Goal: Task Accomplishment & Management: Manage account settings

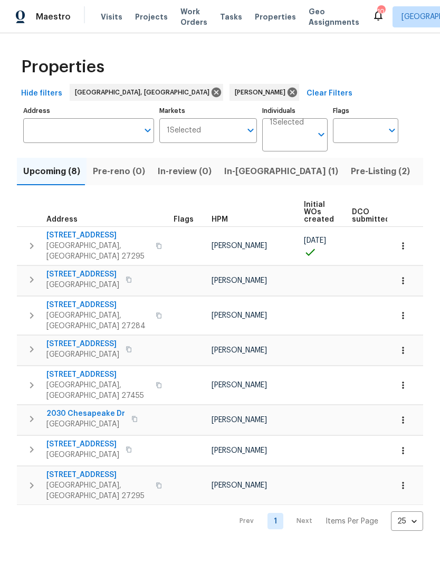
scroll to position [0, 277]
click at [351, 176] on span "Pre-Listing (2)" at bounding box center [380, 171] width 59 height 15
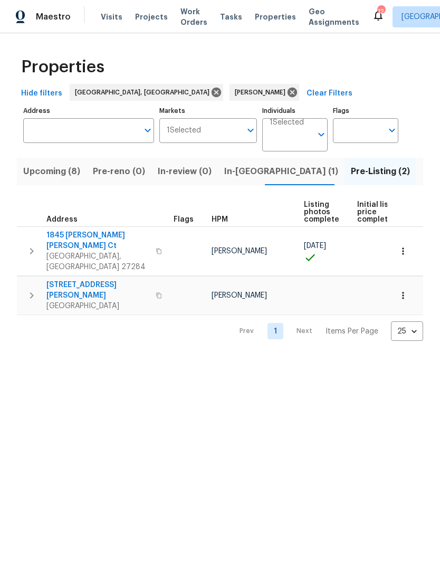
click at [62, 280] on span "315 Torey Pines Ct" at bounding box center [97, 290] width 103 height 21
click at [48, 179] on span "Upcoming (8)" at bounding box center [51, 171] width 57 height 15
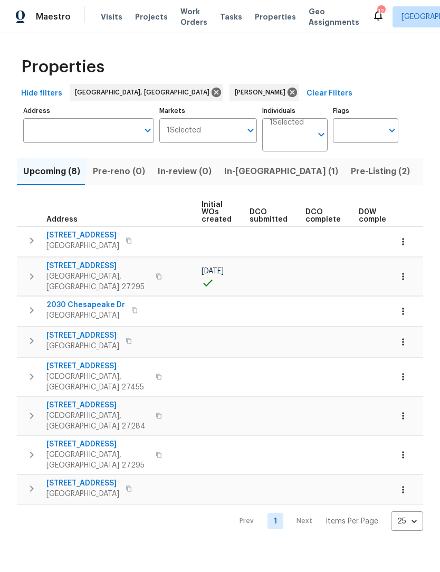
scroll to position [0, 103]
click at [22, 548] on html "Maestro Visits Projects Work Orders Tasks Properties Geo Assignments 12 Greensb…" at bounding box center [220, 274] width 440 height 548
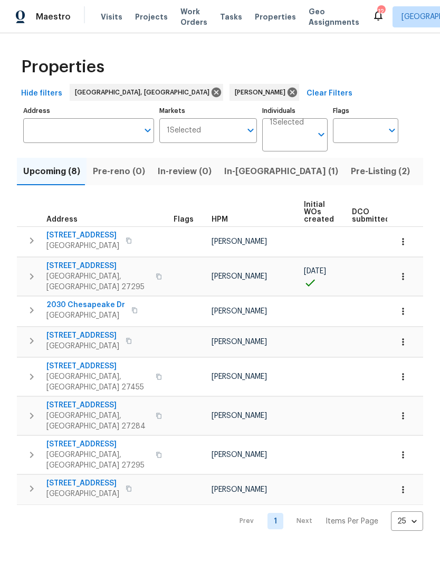
scroll to position [0, 0]
click at [90, 275] on span "[GEOGRAPHIC_DATA], [GEOGRAPHIC_DATA] 27295" at bounding box center [97, 281] width 103 height 21
click at [400, 276] on icon "button" at bounding box center [403, 276] width 11 height 11
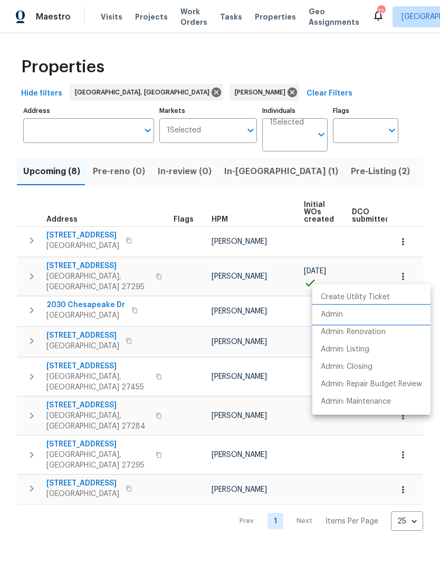
click at [340, 314] on p "Admin" at bounding box center [332, 314] width 22 height 11
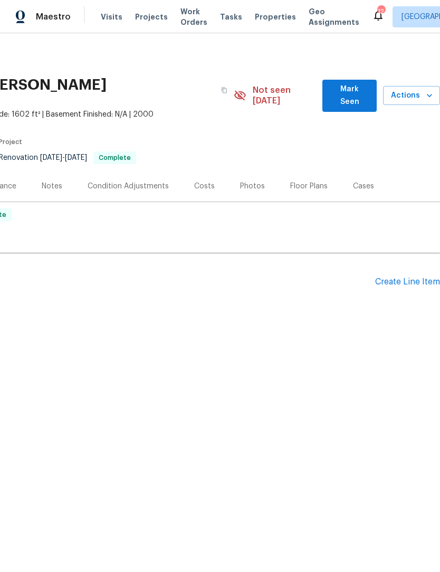
scroll to position [0, 156]
click at [346, 94] on span "Mark Seen" at bounding box center [349, 96] width 37 height 26
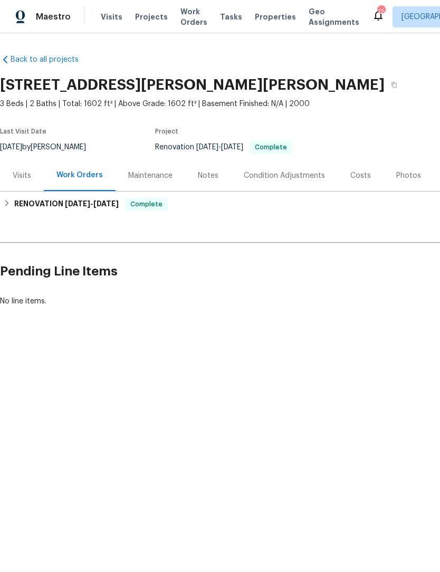
scroll to position [0, 0]
click at [25, 177] on div "Visits" at bounding box center [22, 176] width 18 height 11
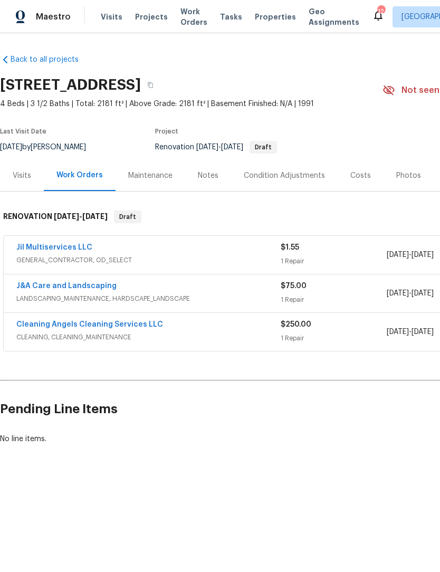
click at [290, 180] on div "Condition Adjustments" at bounding box center [284, 176] width 81 height 11
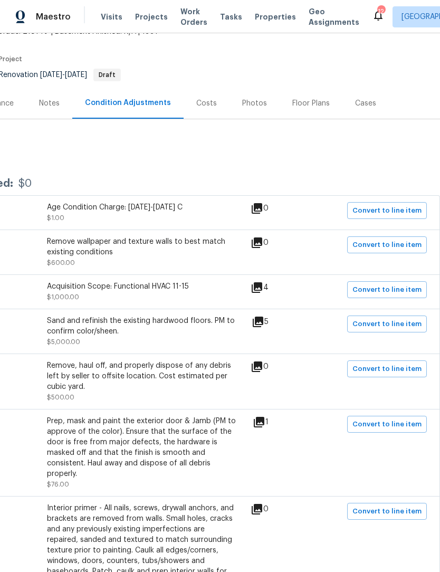
scroll to position [73, 156]
click at [375, 246] on span "Convert to line item" at bounding box center [387, 245] width 69 height 12
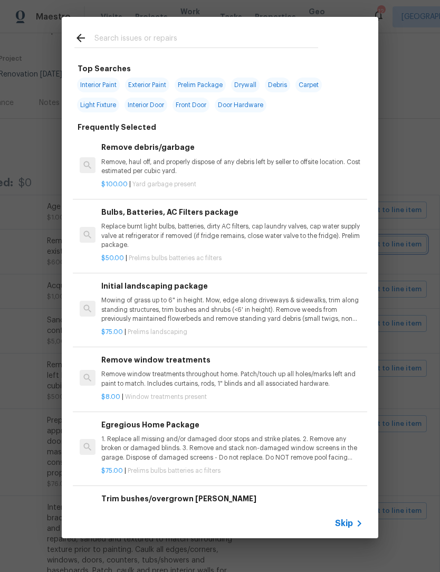
click at [415, 166] on div "Top Searches Interior Paint Exterior Paint Prelim Package Drywall Debris Carpet…" at bounding box center [220, 277] width 440 height 555
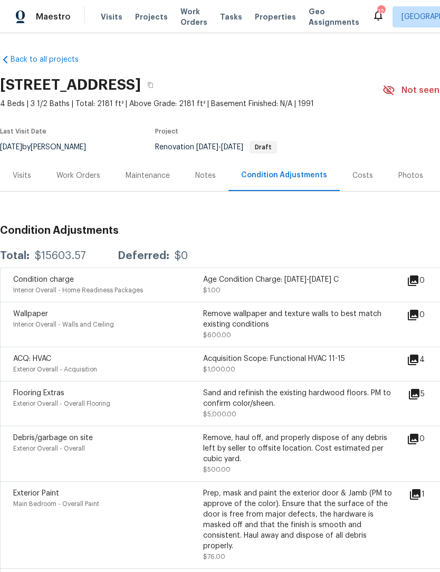
scroll to position [0, 0]
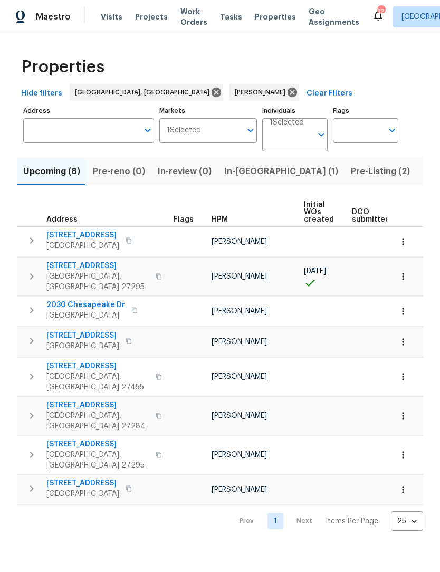
click at [87, 267] on span "[STREET_ADDRESS]" at bounding box center [97, 266] width 103 height 11
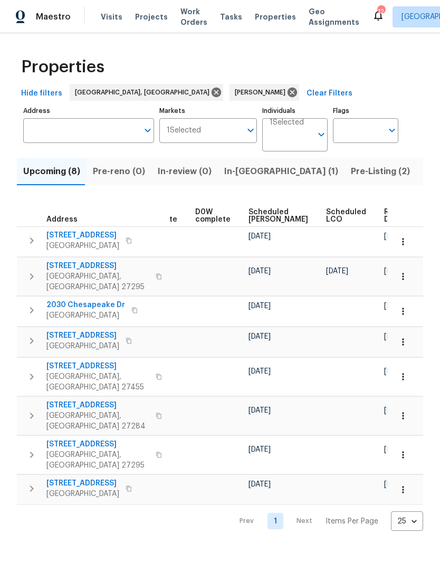
scroll to position [0, 266]
click at [407, 240] on icon "button" at bounding box center [403, 242] width 11 height 11
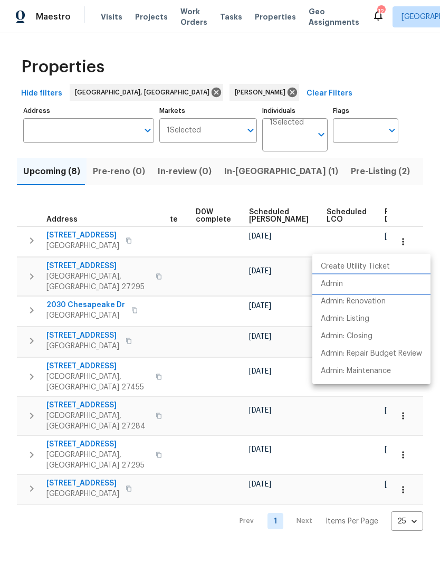
click at [336, 287] on p "Admin" at bounding box center [332, 284] width 22 height 11
click at [170, 399] on div at bounding box center [220, 286] width 440 height 572
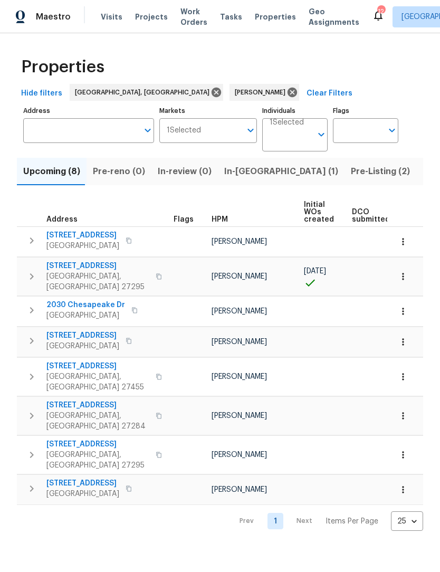
scroll to position [0, 0]
click at [80, 236] on span "3801 Fig Leaf Ct" at bounding box center [82, 235] width 73 height 11
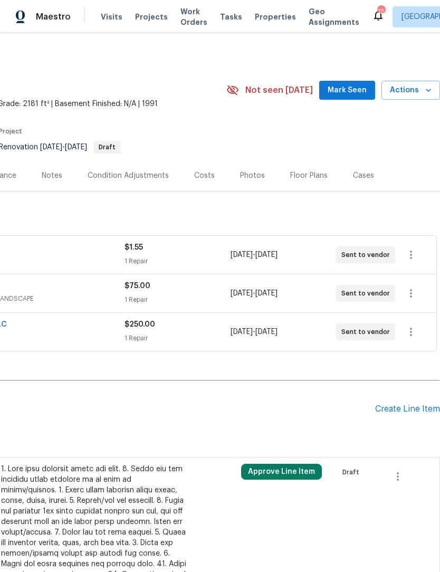
scroll to position [0, 156]
click at [340, 90] on span "Mark Seen" at bounding box center [347, 90] width 39 height 13
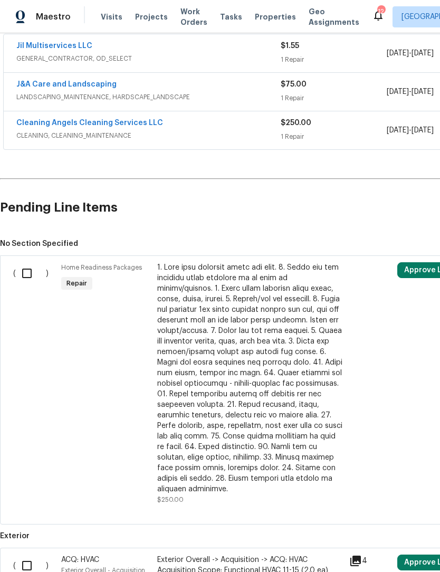
scroll to position [206, 1]
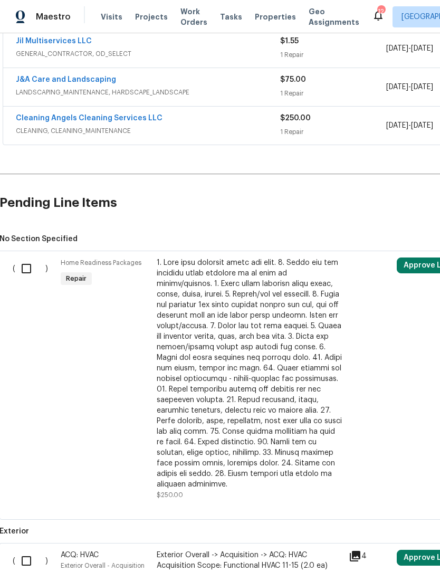
click at [29, 268] on input "checkbox" at bounding box center [30, 269] width 30 height 22
checkbox input "true"
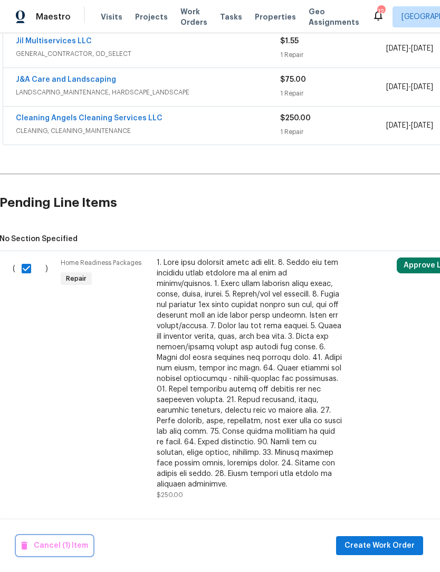
click at [64, 548] on span "Cancel (1) Item" at bounding box center [54, 546] width 67 height 13
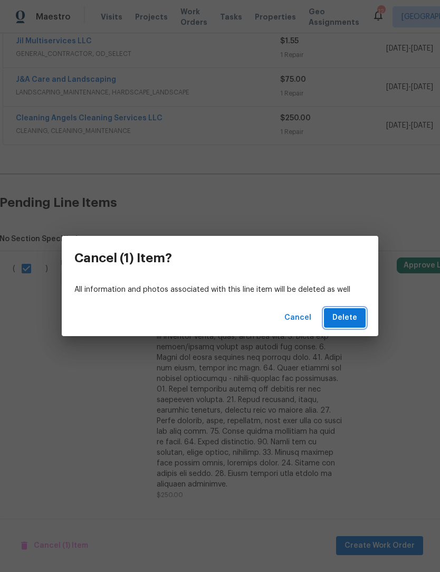
click at [356, 321] on span "Delete" at bounding box center [345, 318] width 25 height 13
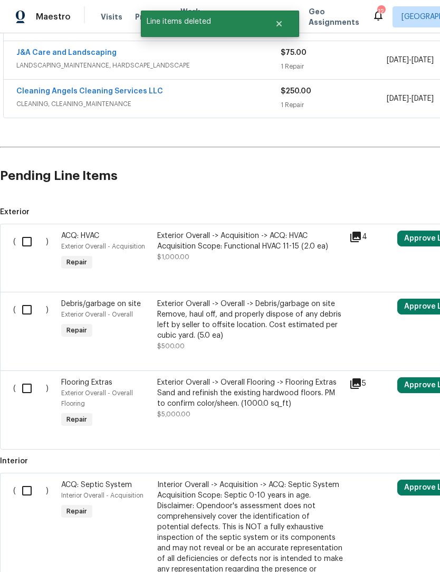
scroll to position [234, 0]
click at [24, 243] on input "checkbox" at bounding box center [31, 241] width 30 height 22
checkbox input "true"
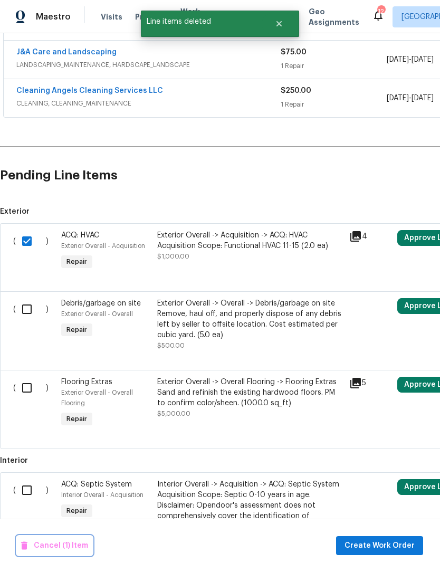
click at [63, 546] on span "Cancel (1) Item" at bounding box center [54, 546] width 67 height 13
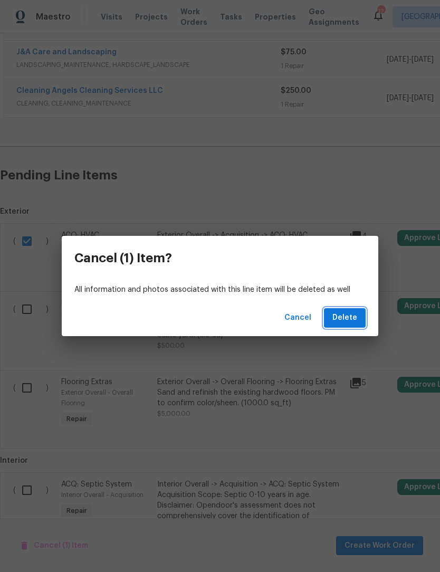
click at [350, 323] on span "Delete" at bounding box center [345, 318] width 25 height 13
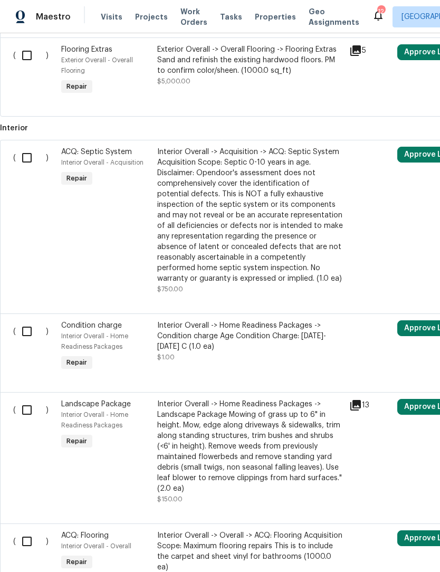
scroll to position [498, 0]
click at [32, 154] on input "checkbox" at bounding box center [31, 158] width 30 height 22
checkbox input "true"
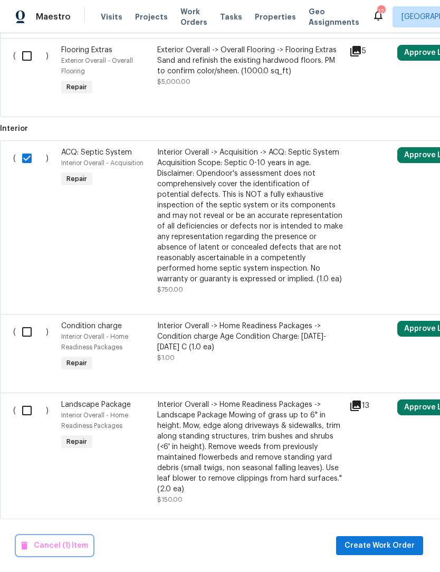
click at [67, 541] on span "Cancel (1) Item" at bounding box center [54, 546] width 67 height 13
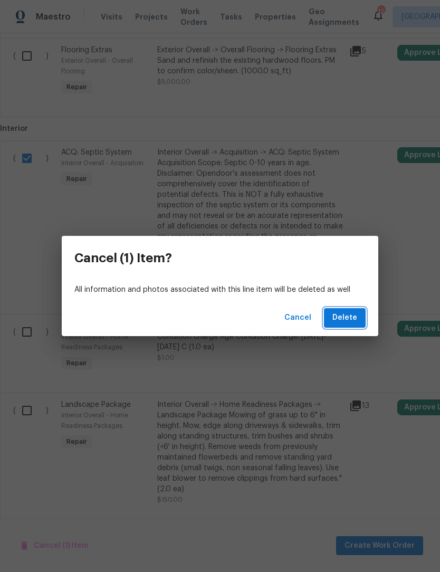
click at [353, 322] on span "Delete" at bounding box center [345, 318] width 25 height 13
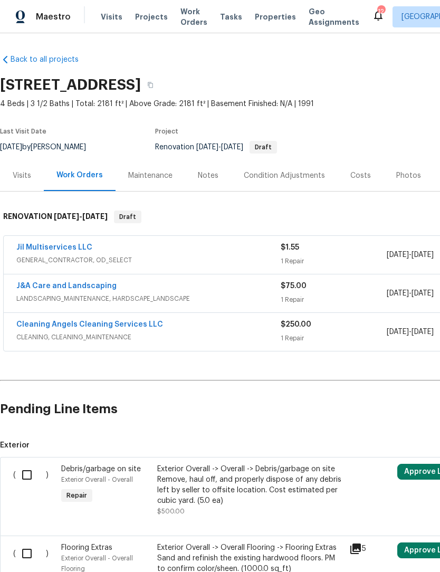
scroll to position [0, 0]
click at [215, 172] on div "Notes" at bounding box center [208, 176] width 21 height 11
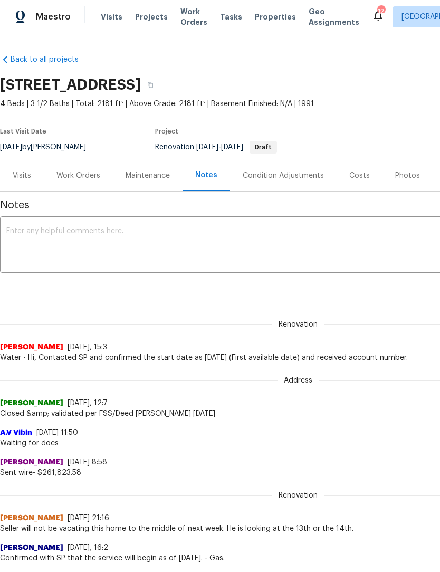
click at [82, 181] on div "Work Orders" at bounding box center [79, 176] width 44 height 11
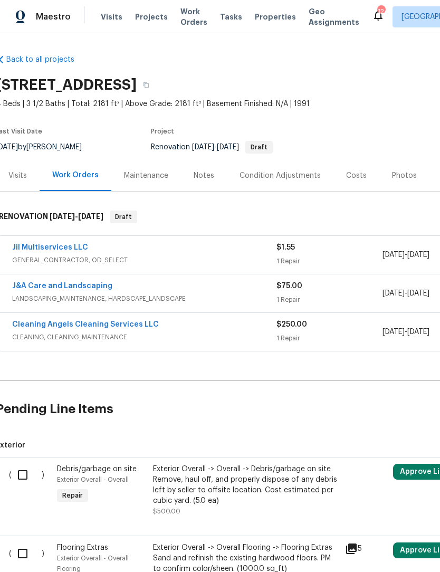
scroll to position [0, 4]
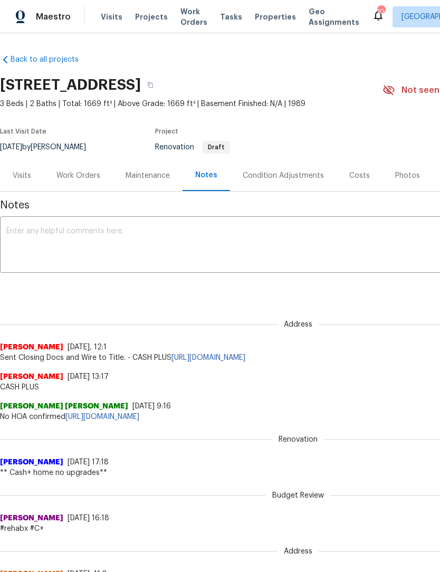
scroll to position [35, 0]
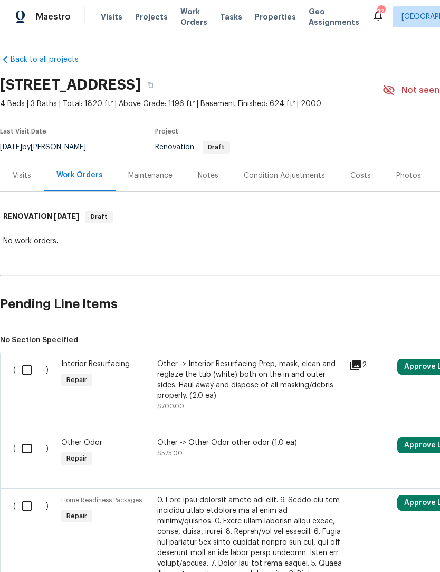
click at [211, 185] on div "Notes" at bounding box center [208, 175] width 46 height 31
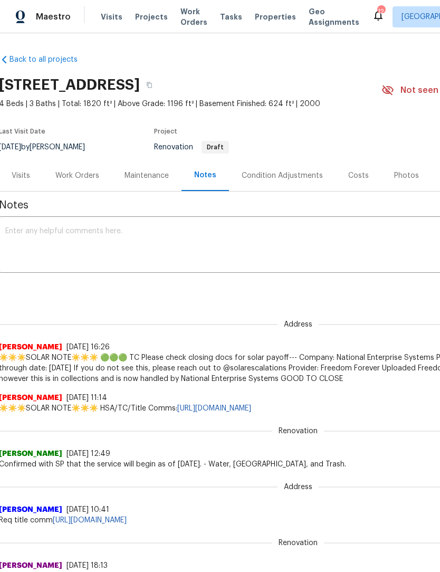
click at [88, 177] on div "Work Orders" at bounding box center [77, 176] width 44 height 11
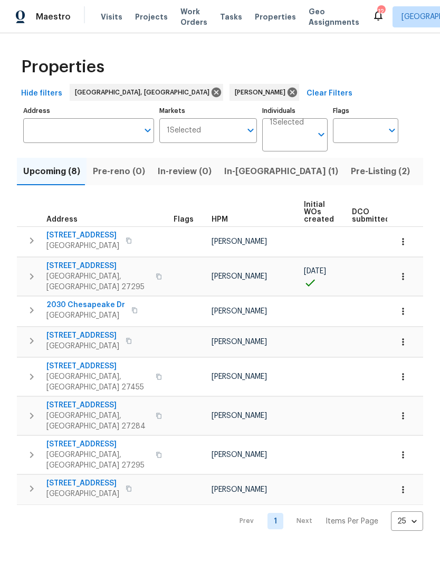
click at [407, 411] on icon "button" at bounding box center [403, 416] width 11 height 11
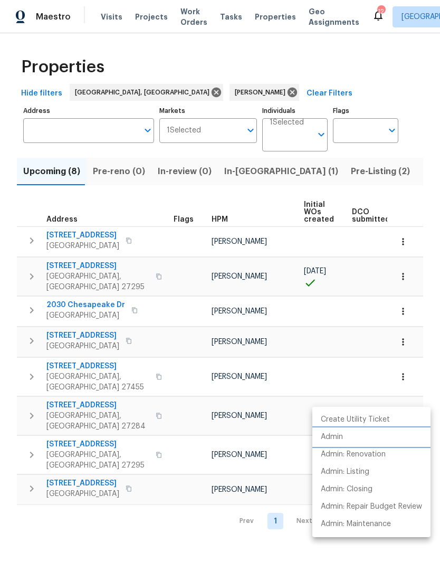
click at [337, 442] on p "Admin" at bounding box center [332, 437] width 22 height 11
click at [82, 391] on div at bounding box center [220, 286] width 440 height 572
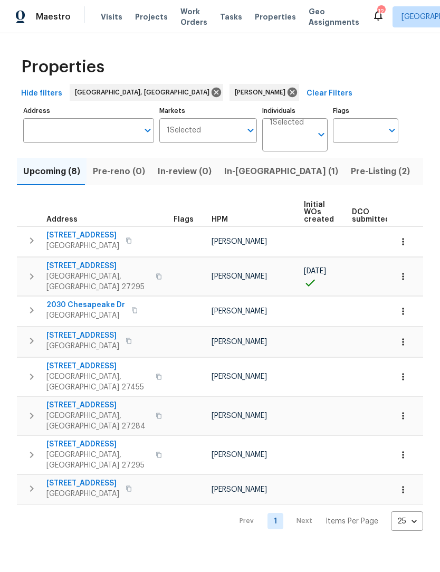
click at [62, 400] on span "150 Roswell Dr" at bounding box center [97, 405] width 103 height 11
click at [238, 184] on button "In-reno (1)" at bounding box center [281, 171] width 127 height 27
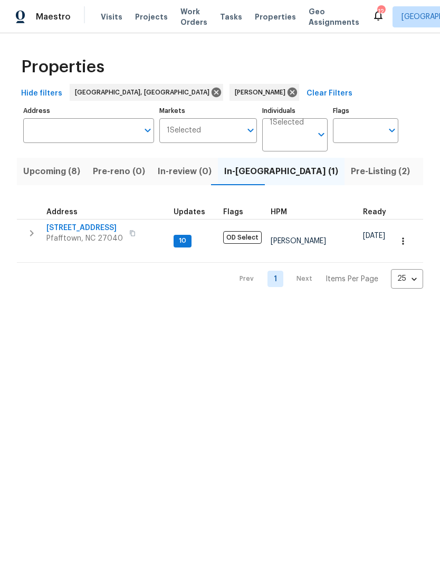
click at [351, 178] on span "Pre-Listing (2)" at bounding box center [380, 171] width 59 height 15
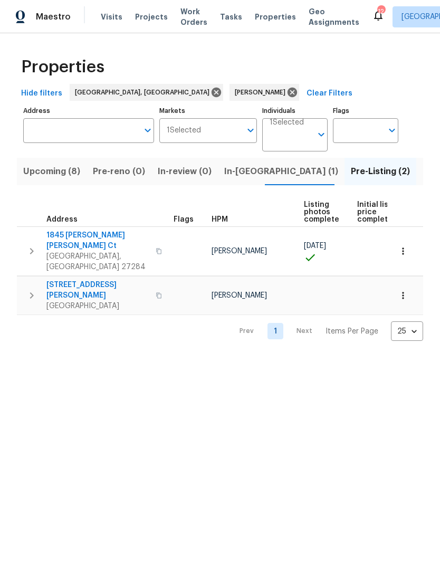
click at [56, 301] on span "Winston Salem, NC 27105" at bounding box center [97, 306] width 103 height 11
click at [90, 237] on span "1845 Pope Hill Ct" at bounding box center [97, 240] width 103 height 21
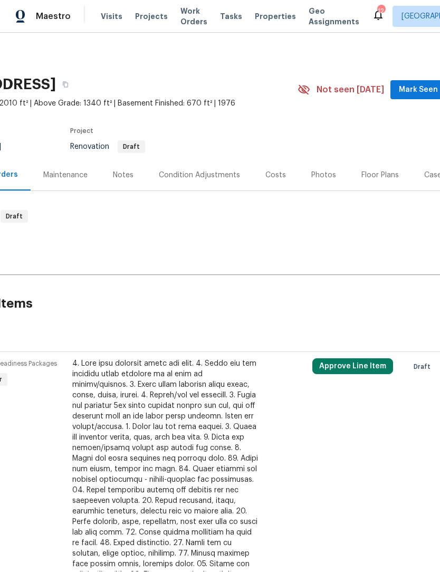
click at [422, 84] on span "Mark Seen" at bounding box center [418, 90] width 39 height 13
click at [120, 183] on div "Notes" at bounding box center [123, 175] width 46 height 31
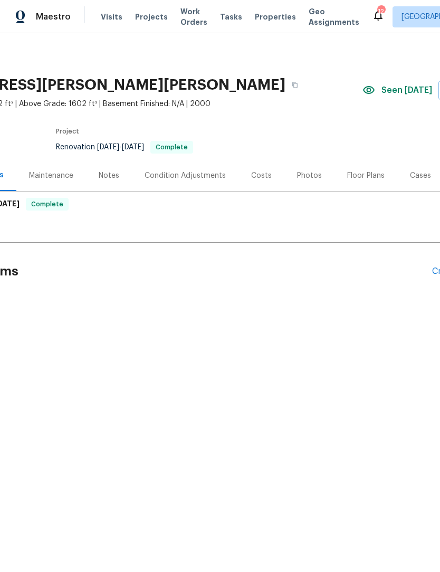
scroll to position [0, 99]
click at [367, 173] on div "Floor Plans" at bounding box center [366, 176] width 37 height 11
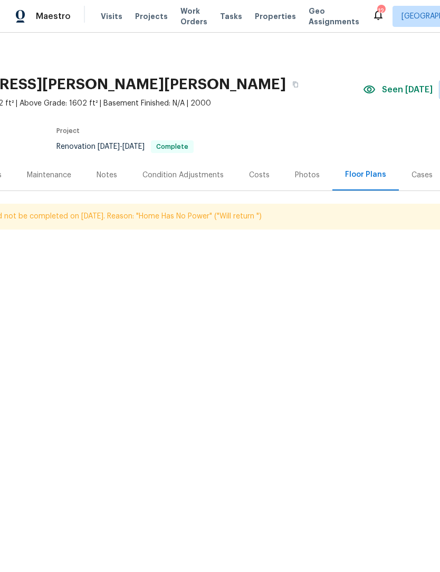
click at [349, 240] on div "Back to all projects 315 Torey Pines Ct, Winston Salem, NC 27105 3 Beds | 2 Bat…" at bounding box center [220, 163] width 440 height 260
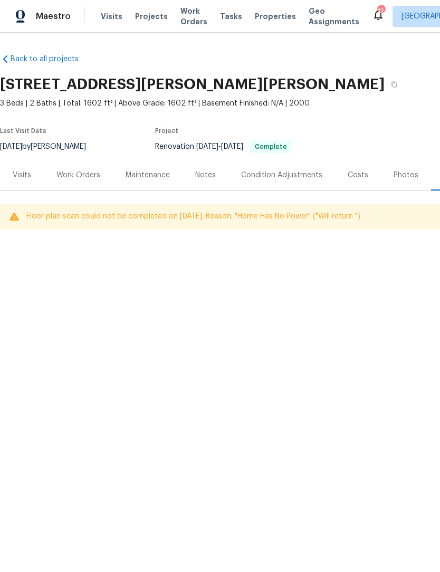
click at [24, 178] on div "Visits" at bounding box center [22, 176] width 18 height 11
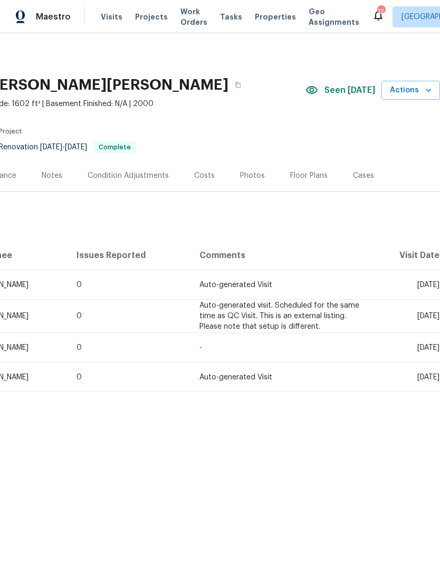
scroll to position [0, 156]
click at [412, 95] on span "Actions" at bounding box center [411, 90] width 42 height 13
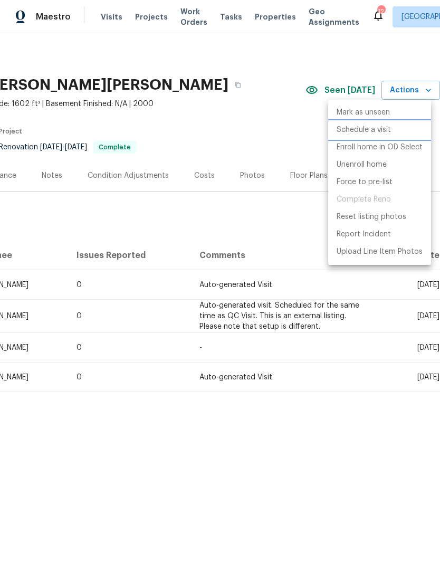
click at [373, 131] on p "Schedule a visit" at bounding box center [364, 130] width 54 height 11
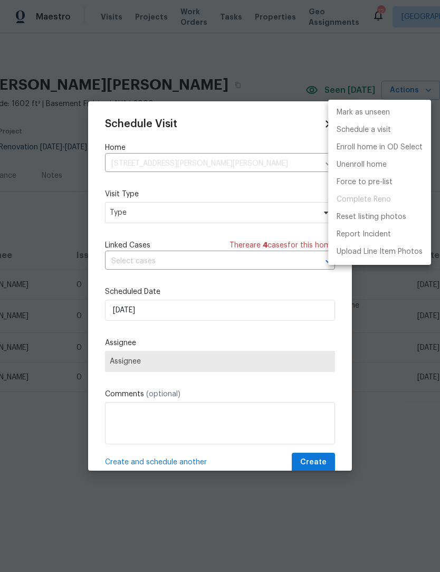
click at [182, 212] on div at bounding box center [220, 286] width 440 height 572
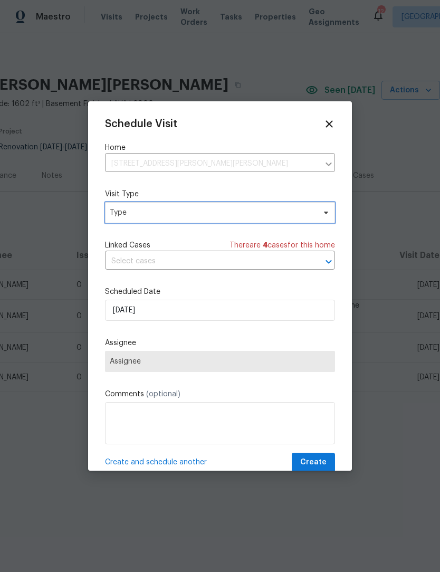
click at [196, 220] on span "Type" at bounding box center [220, 212] width 230 height 21
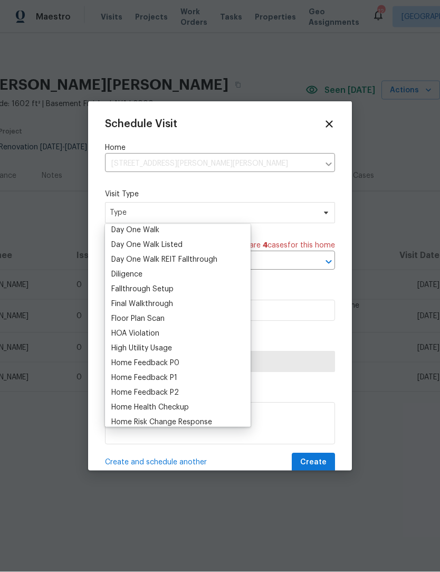
scroll to position [203, 0]
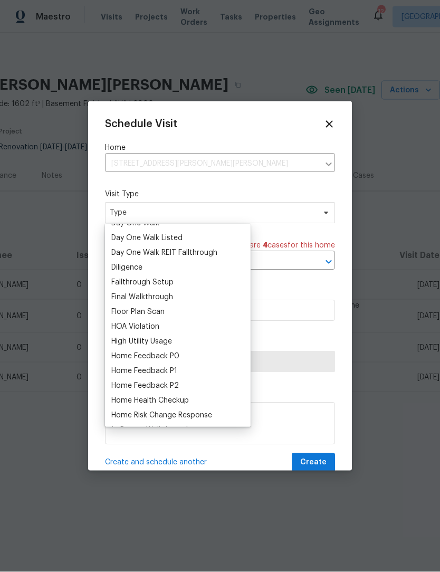
click at [156, 312] on div "Floor Plan Scan" at bounding box center [137, 312] width 53 height 11
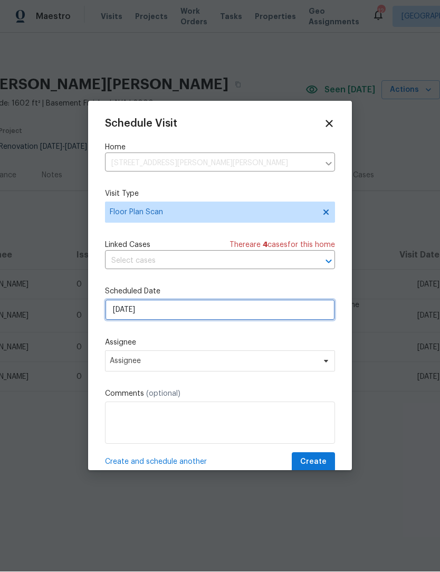
click at [187, 314] on input "8/15/2025" at bounding box center [220, 310] width 230 height 21
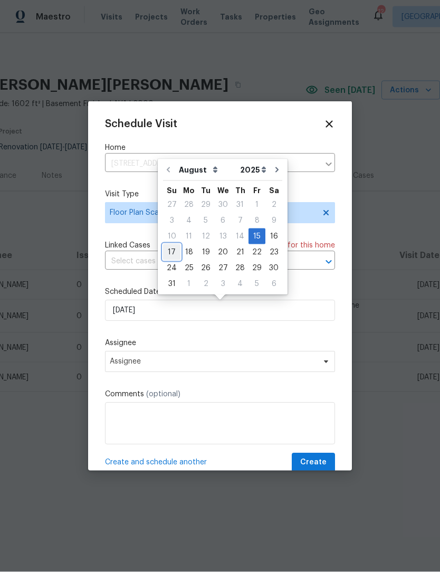
click at [171, 256] on div "17" at bounding box center [171, 252] width 17 height 15
type input "8/17/2025"
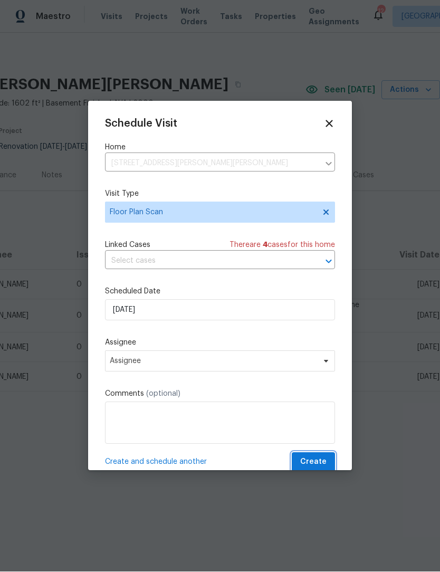
click at [320, 464] on span "Create" at bounding box center [313, 462] width 26 height 13
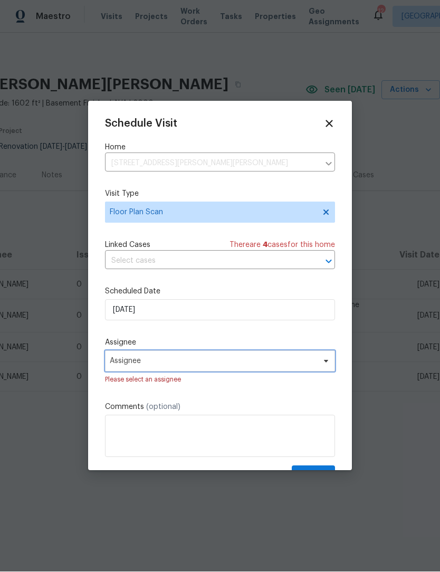
click at [165, 366] on span "Assignee" at bounding box center [213, 361] width 207 height 8
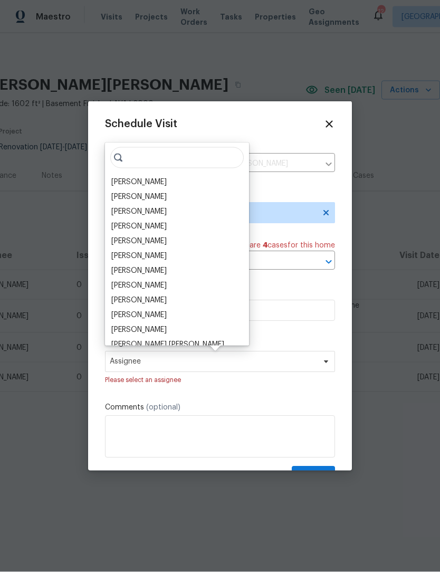
click at [142, 181] on div "[PERSON_NAME]" at bounding box center [138, 182] width 55 height 11
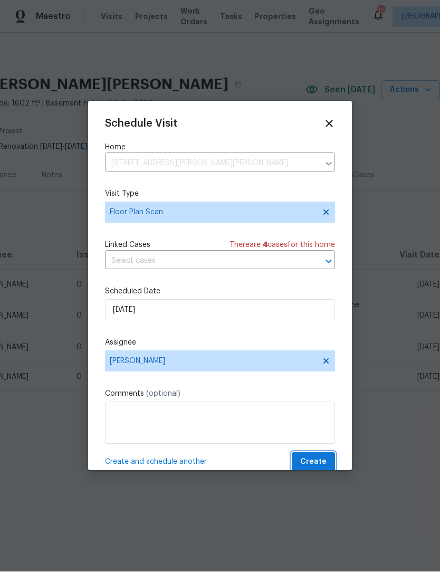
click at [326, 460] on span "Create" at bounding box center [313, 462] width 26 height 13
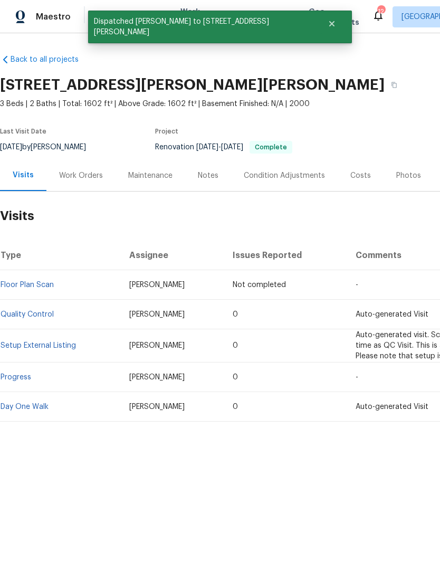
scroll to position [0, 0]
click at [378, 53] on div "Back to all projects 315 Torey Pines Ct, Winston Salem, NC 27105 3 Beds | 2 Bat…" at bounding box center [298, 238] width 597 height 384
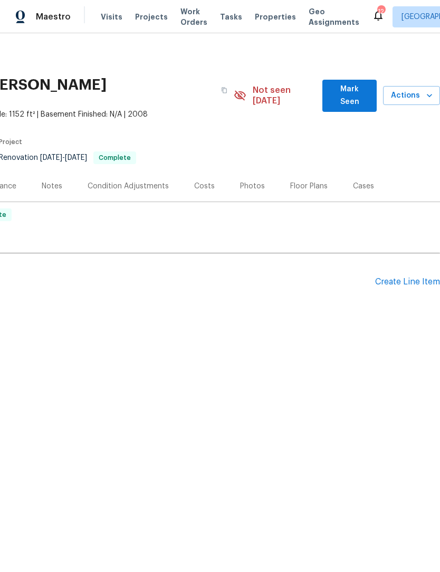
scroll to position [0, 156]
click at [309, 181] on div "Floor Plans" at bounding box center [308, 186] width 37 height 11
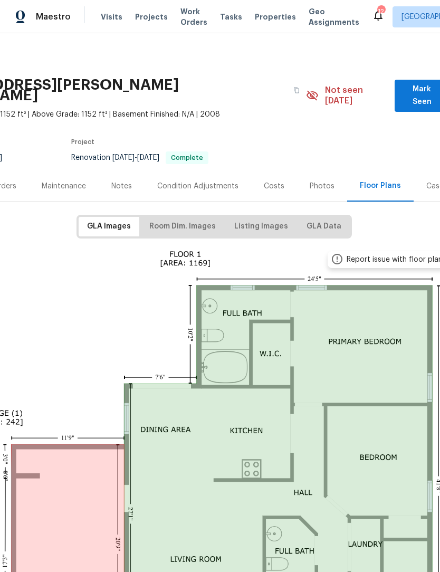
scroll to position [0, 83]
